Goal: Share content: Distribute website content to other platforms or users

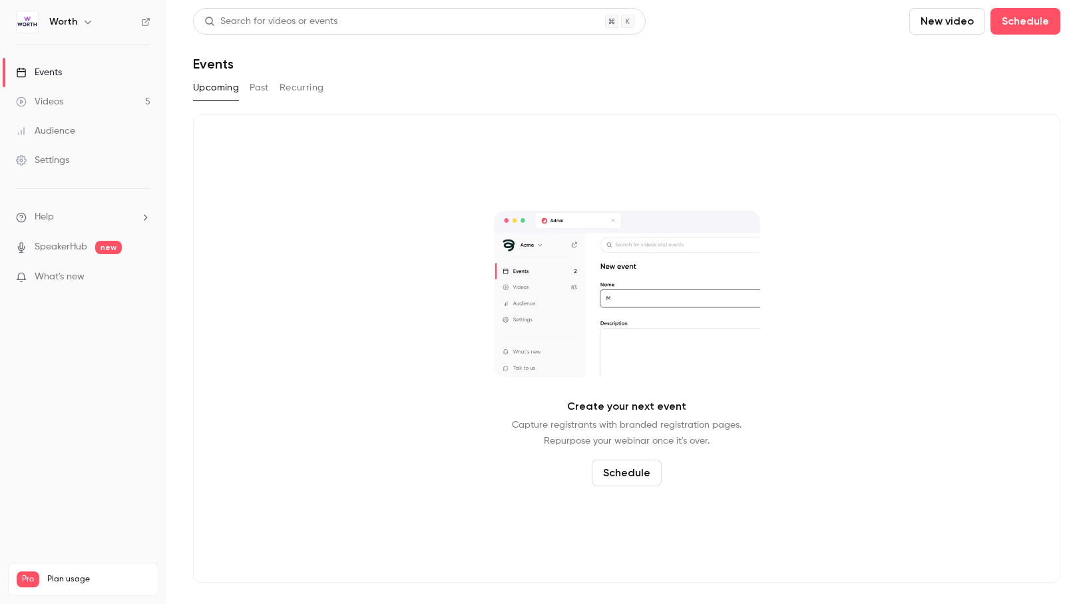
click at [254, 87] on button "Past" at bounding box center [259, 87] width 19 height 21
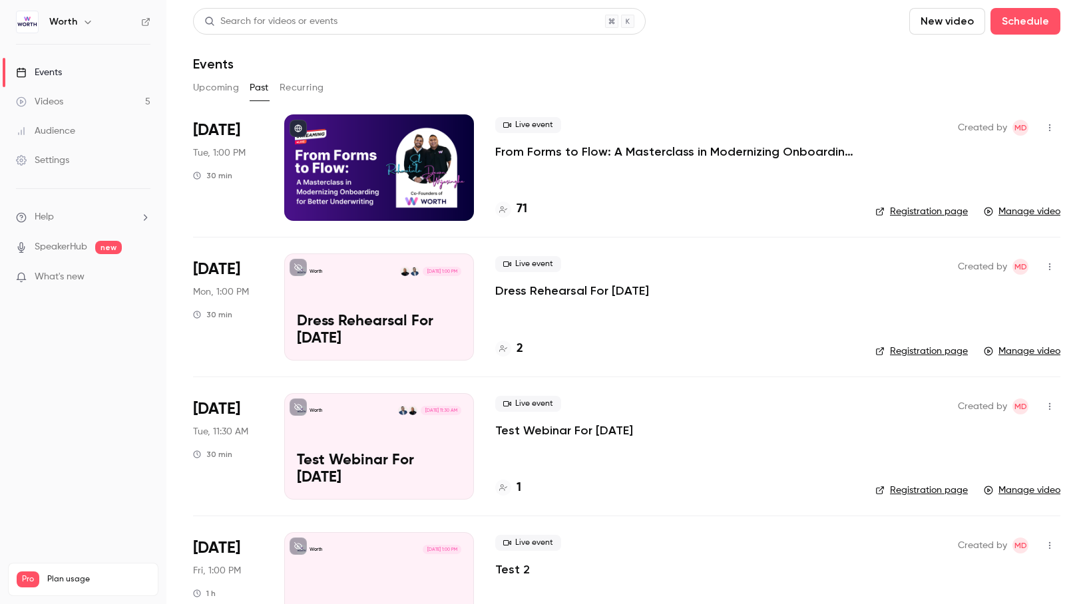
click at [375, 168] on div at bounding box center [379, 167] width 190 height 106
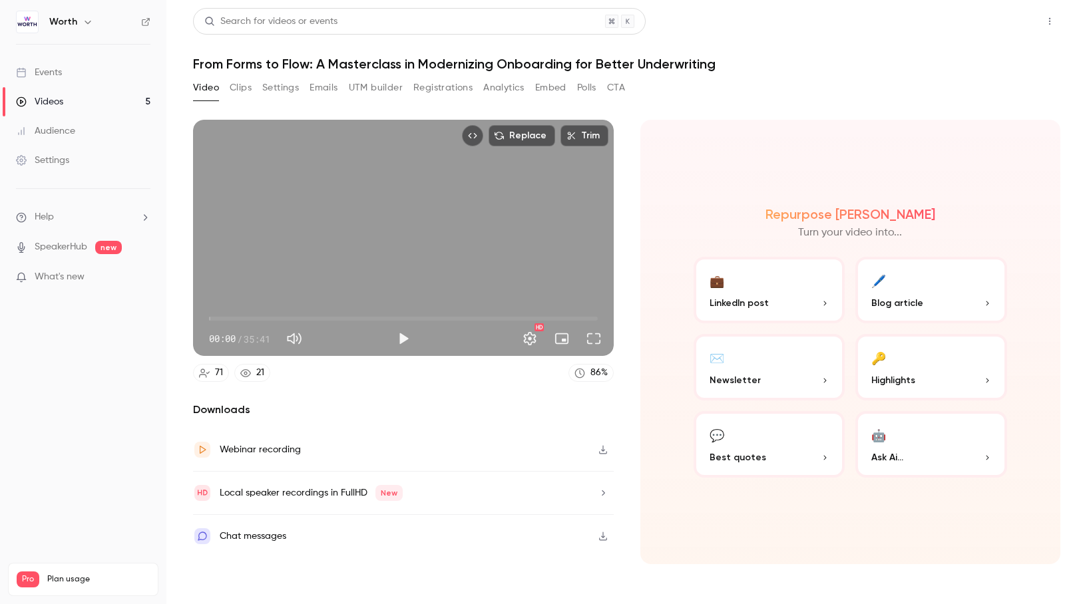
click at [1007, 22] on button "Share" at bounding box center [1002, 21] width 53 height 27
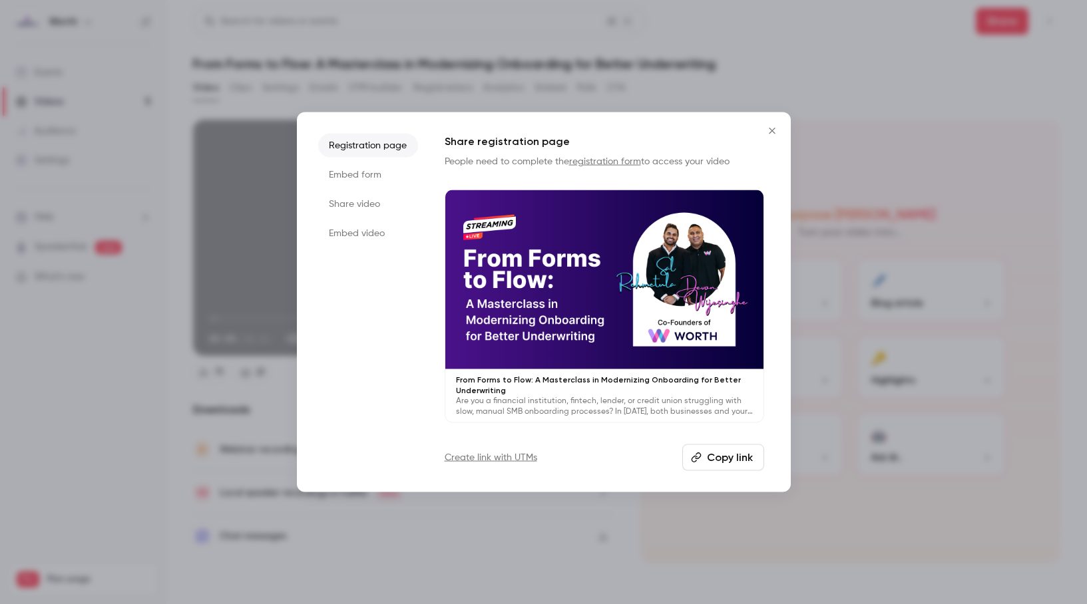
click at [711, 453] on button "Copy link" at bounding box center [723, 457] width 82 height 27
click at [770, 130] on icon "Close" at bounding box center [772, 131] width 16 height 11
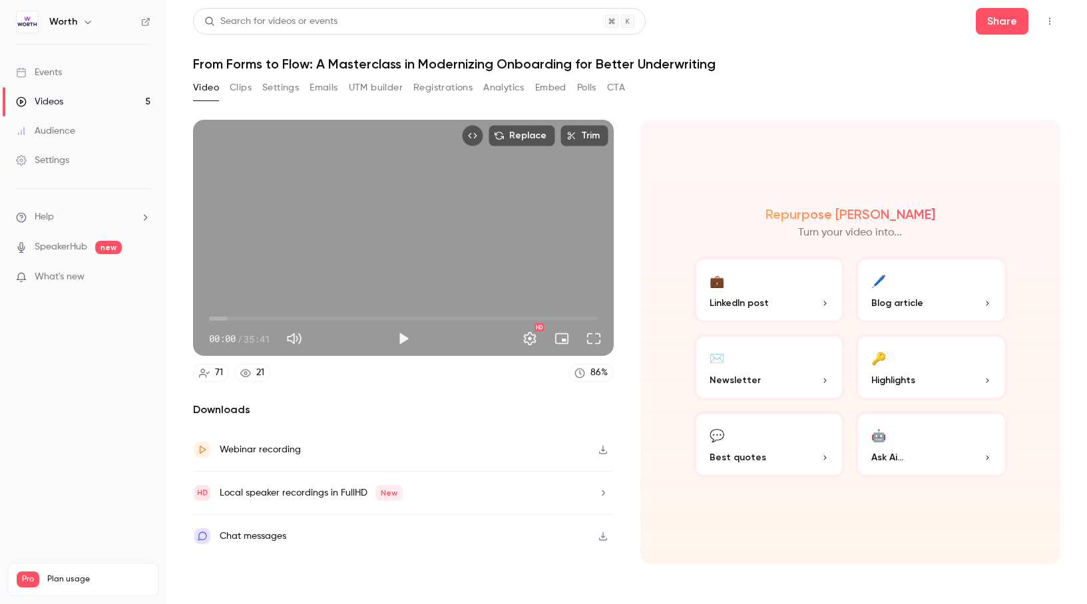
click at [59, 130] on div "Audience" at bounding box center [45, 130] width 59 height 13
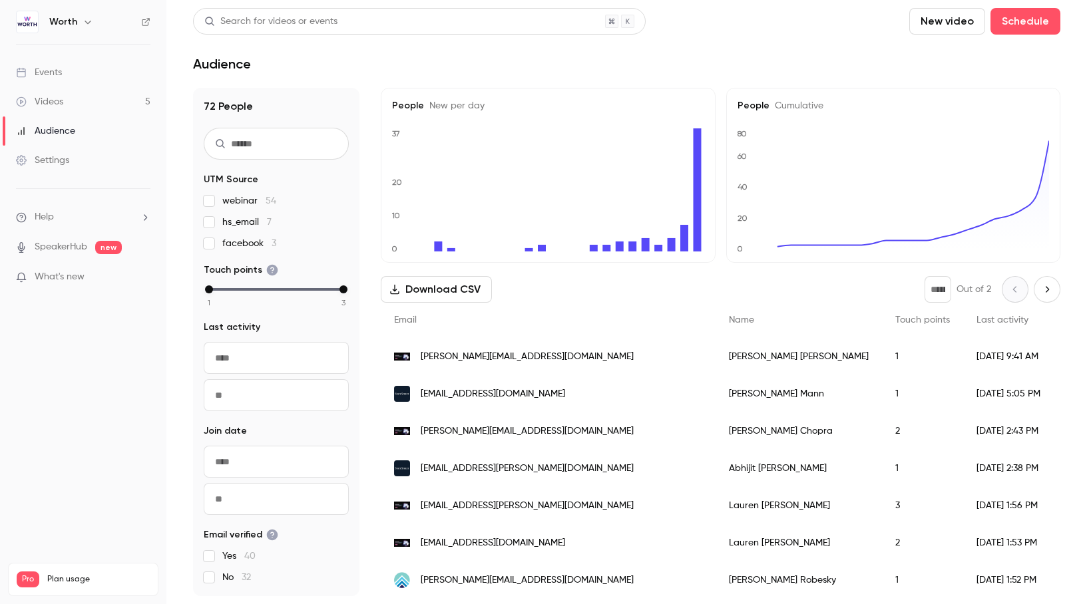
click at [79, 96] on link "Videos 5" at bounding box center [83, 101] width 166 height 29
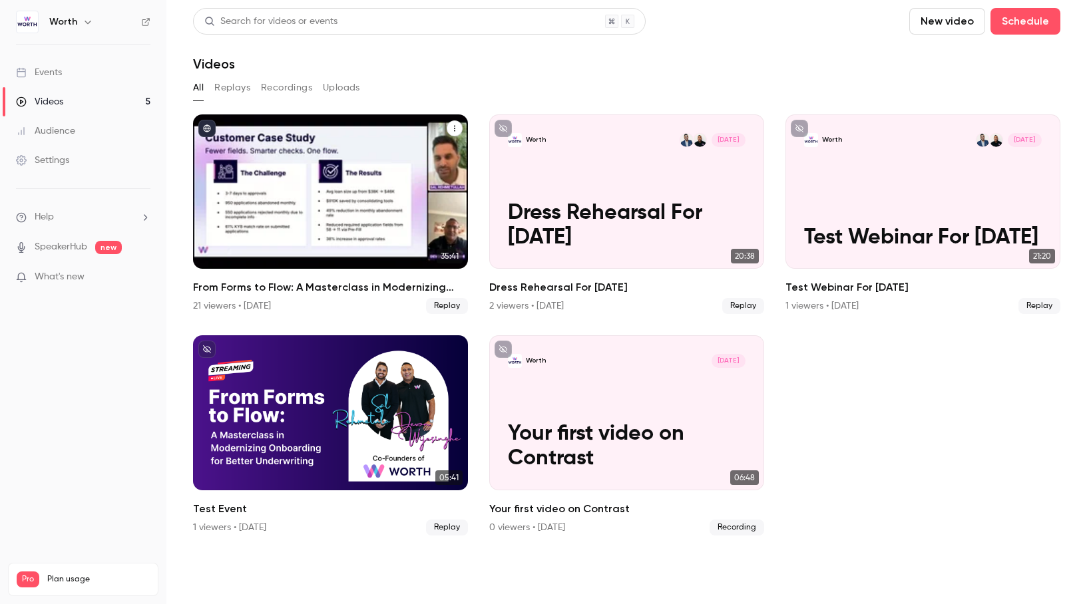
click at [367, 246] on div "From Forms to Flow: A Masterclass in Modernizing Onboarding for Better Underwri…" at bounding box center [330, 191] width 275 height 154
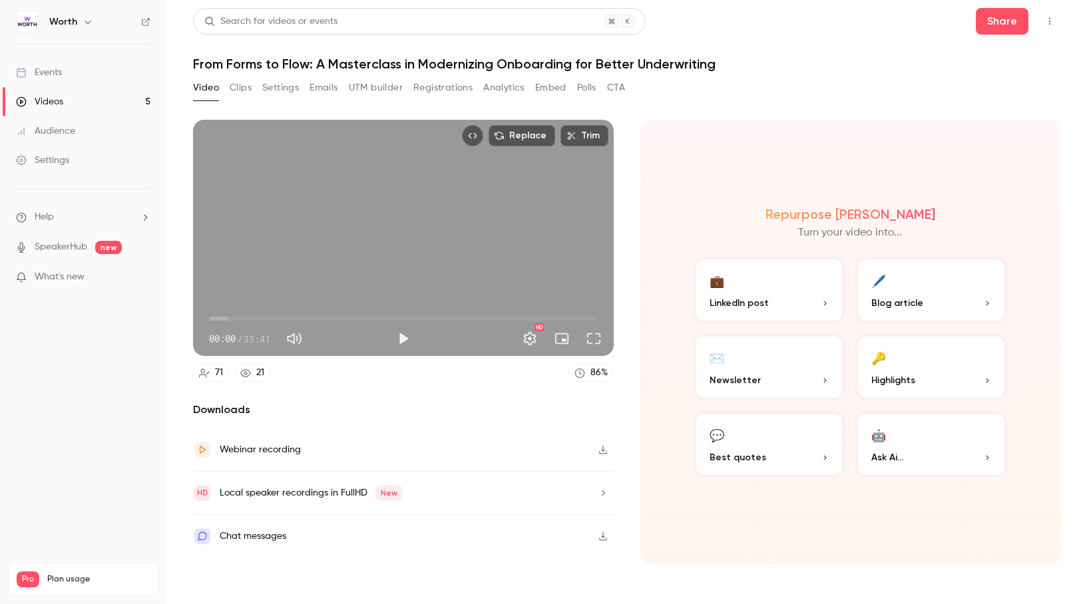
click at [501, 92] on button "Analytics" at bounding box center [503, 87] width 41 height 21
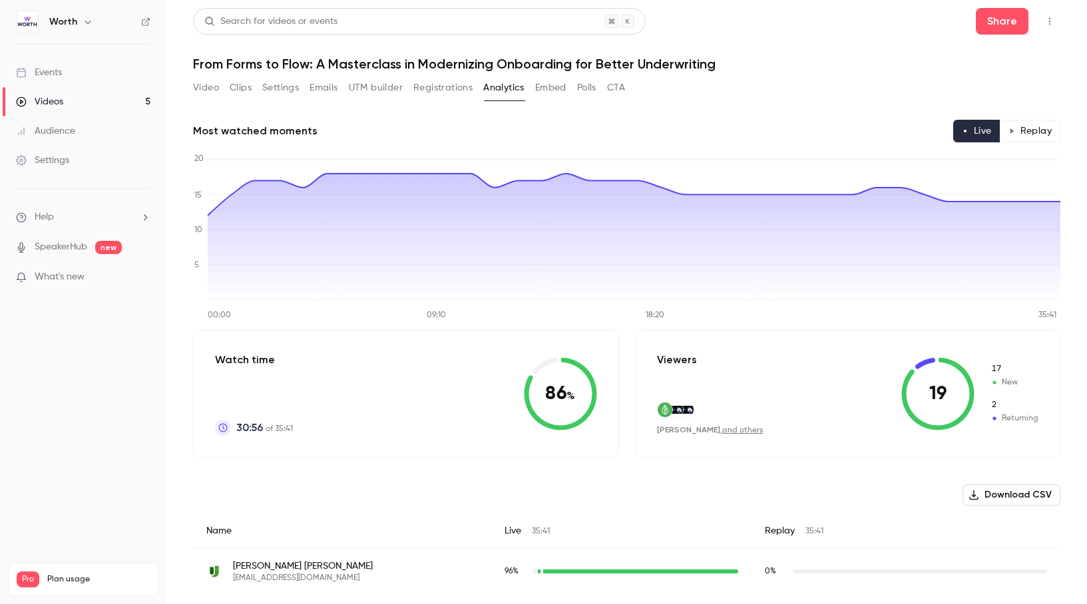
click at [214, 90] on button "Video" at bounding box center [206, 87] width 26 height 21
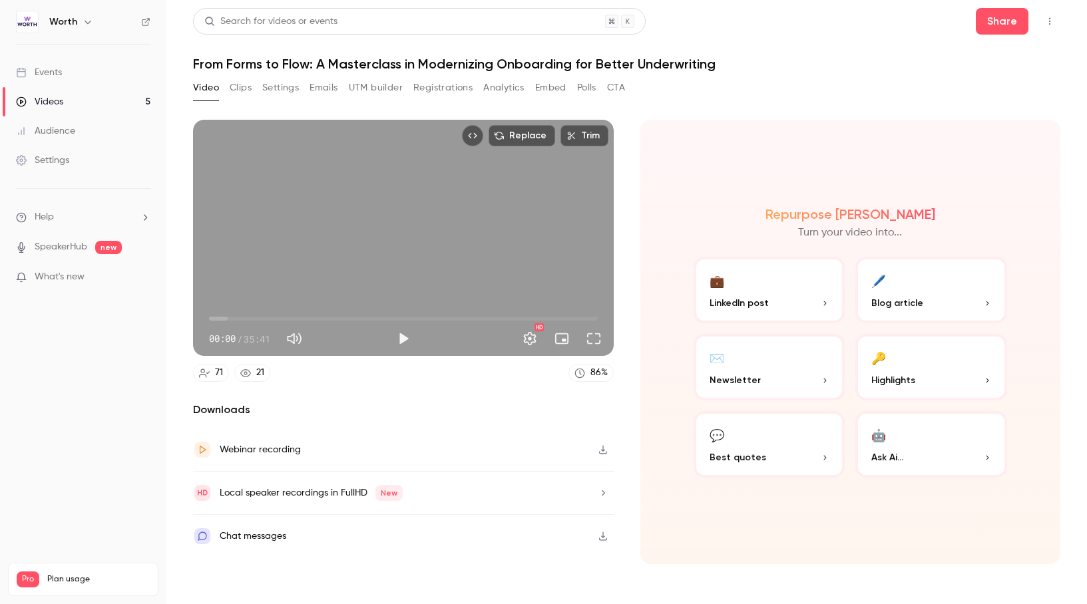
click at [449, 94] on button "Registrations" at bounding box center [442, 87] width 59 height 21
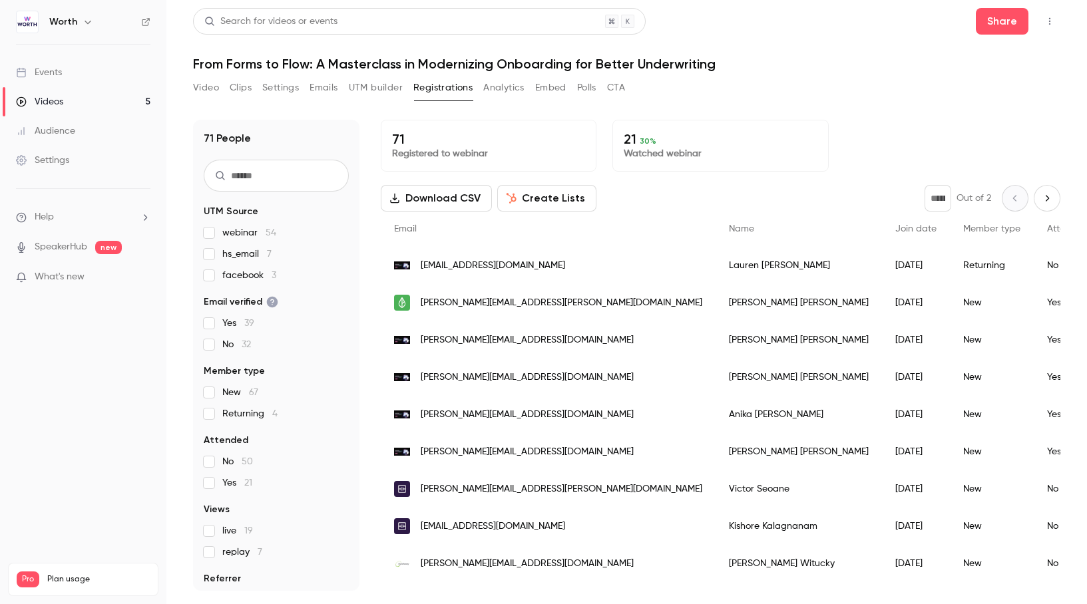
scroll to position [27, 0]
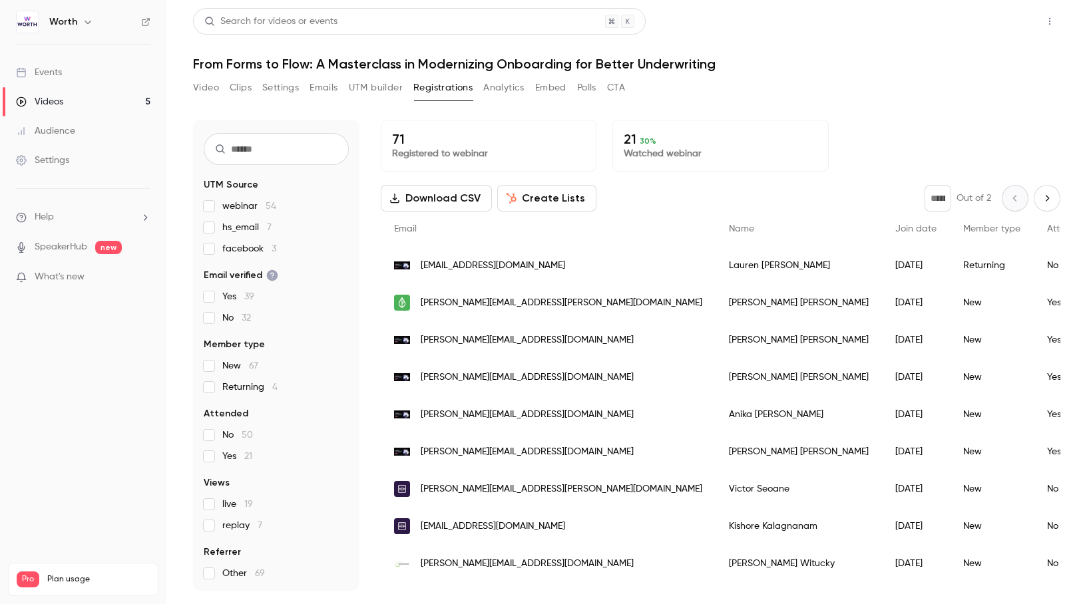
click at [992, 25] on button "Share" at bounding box center [1002, 21] width 53 height 27
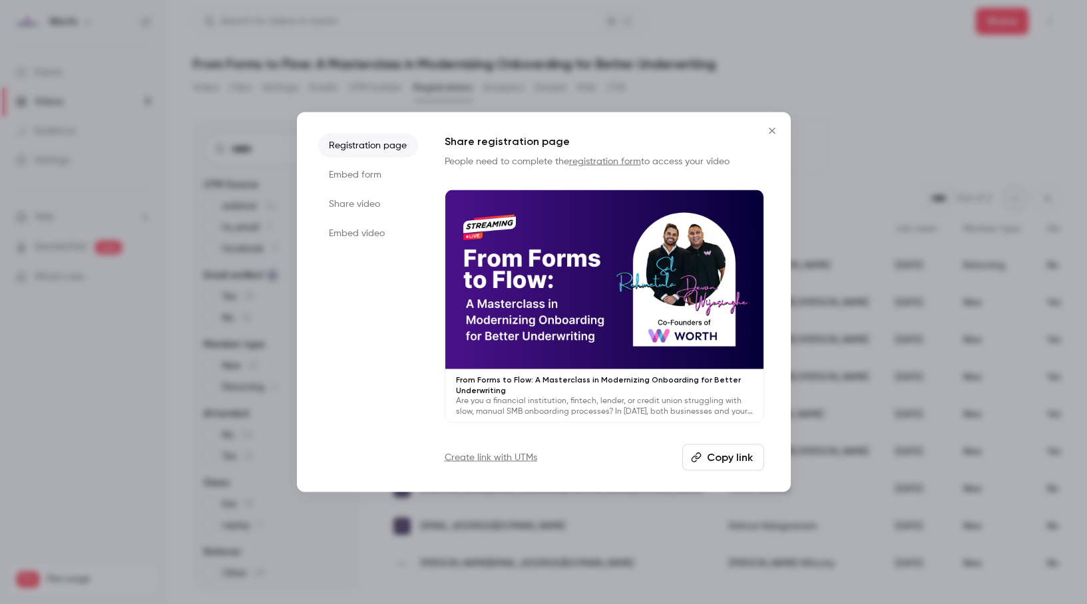
click at [710, 463] on button "Copy link" at bounding box center [723, 457] width 82 height 27
